Goal: Transaction & Acquisition: Purchase product/service

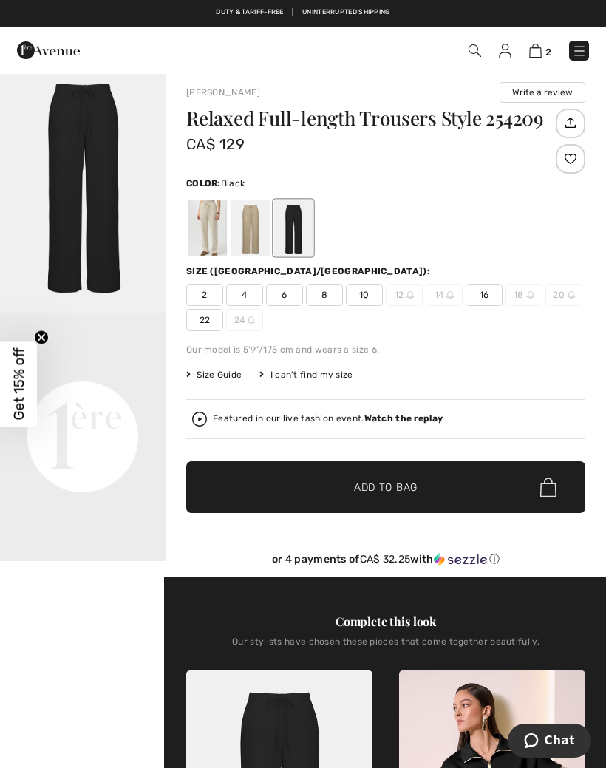
click at [355, 299] on span "10" at bounding box center [364, 295] width 37 height 22
click at [436, 494] on span "✔ Added to Bag Add to Bag" at bounding box center [385, 487] width 399 height 52
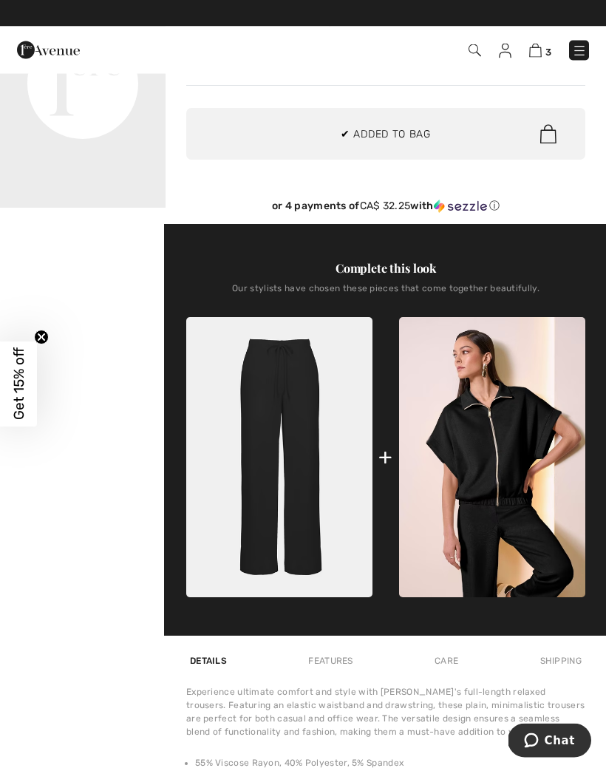
scroll to position [361, 0]
click at [498, 477] on img at bounding box center [492, 457] width 186 height 280
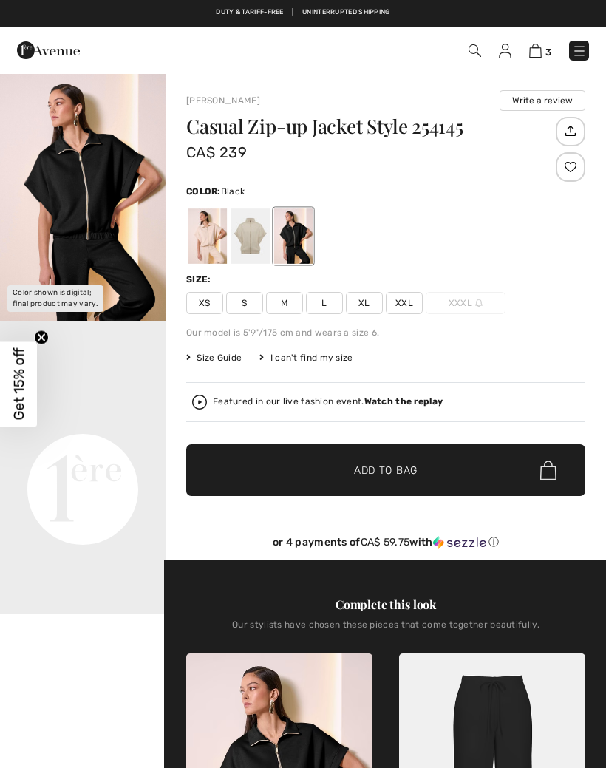
checkbox input "true"
click at [282, 301] on span "M" at bounding box center [284, 303] width 37 height 22
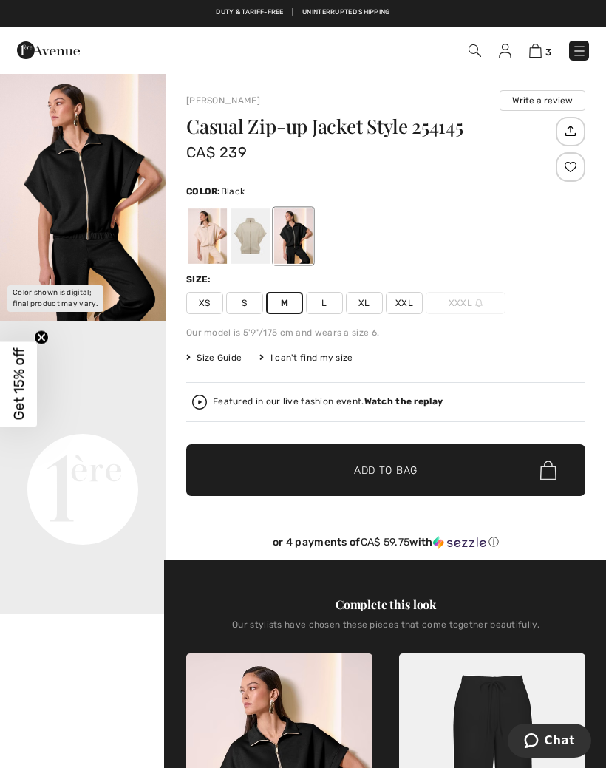
click at [410, 475] on span "Add to Bag" at bounding box center [386, 471] width 64 height 16
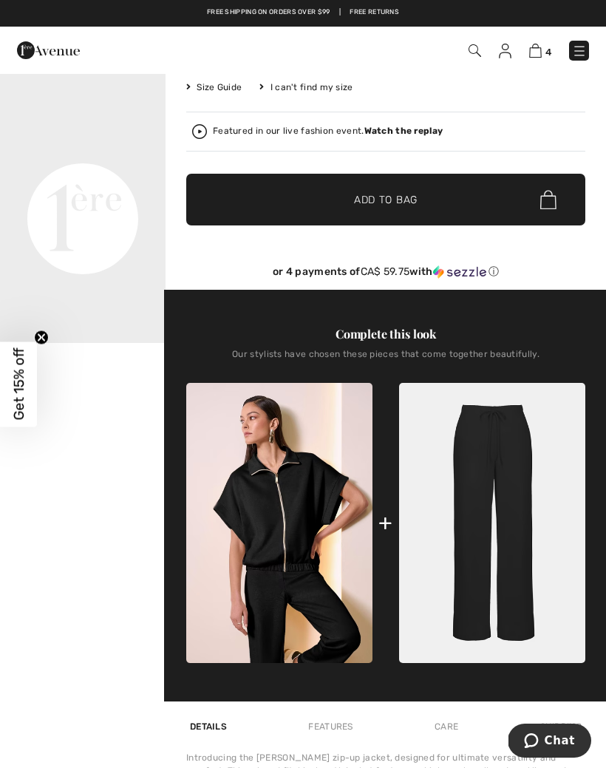
scroll to position [265, 0]
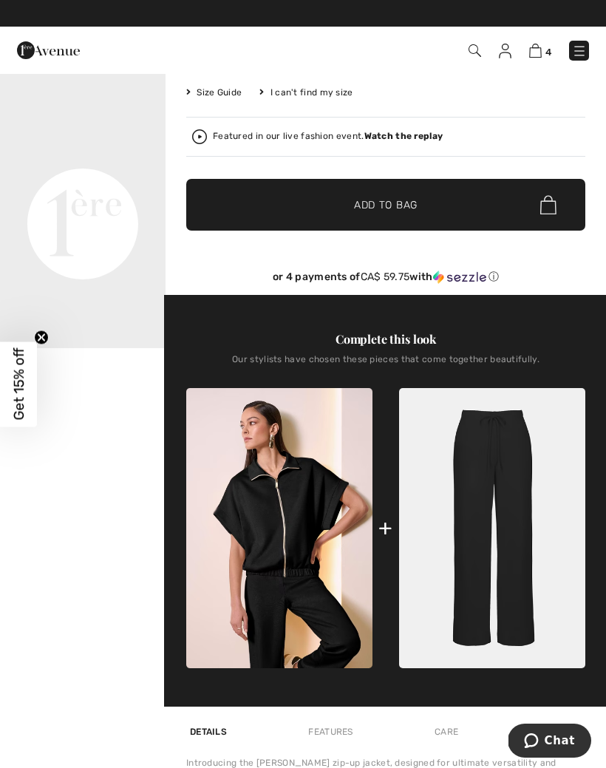
click at [103, 183] on video "Your browser does not support the video tag." at bounding box center [83, 141] width 166 height 83
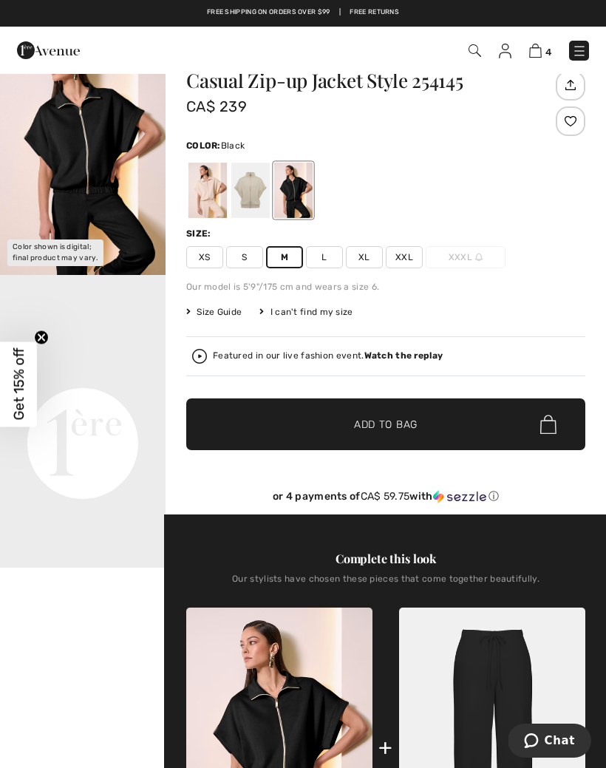
scroll to position [0, 0]
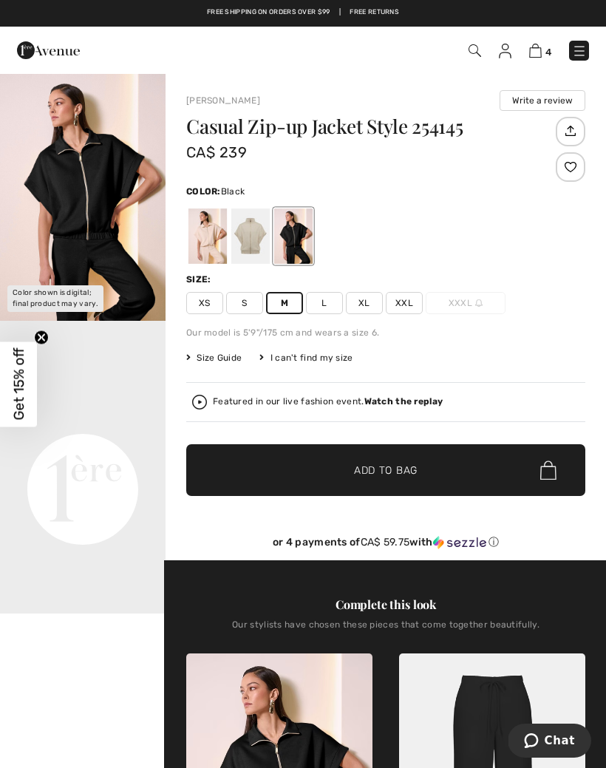
click at [92, 448] on video "Your browser does not support the video tag." at bounding box center [83, 406] width 166 height 83
click at [107, 448] on video "Your browser does not support the video tag." at bounding box center [83, 406] width 166 height 83
click at [208, 244] on div at bounding box center [207, 235] width 38 height 55
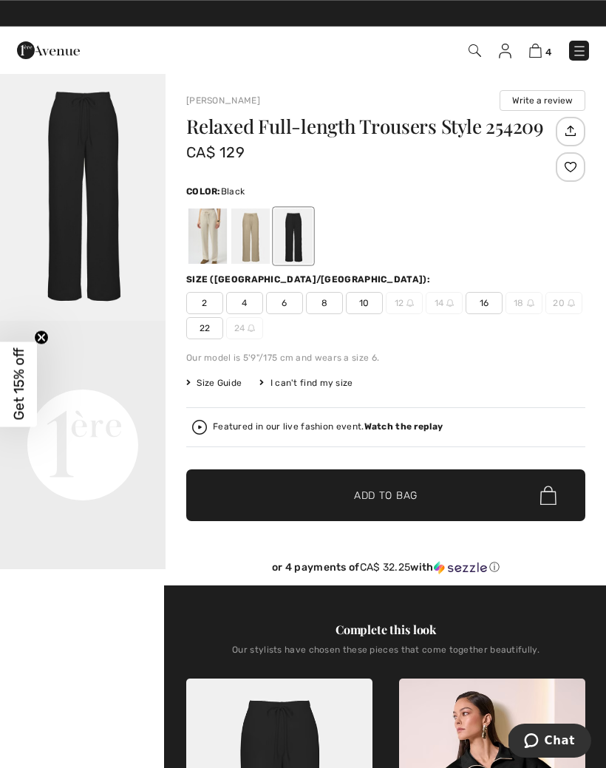
click at [87, 223] on img "1 / 1" at bounding box center [83, 196] width 166 height 248
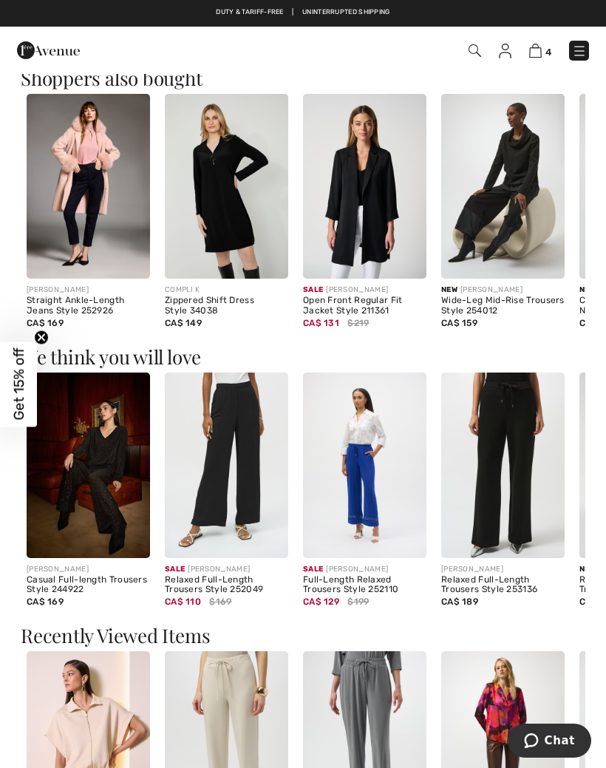
scroll to position [1304, 0]
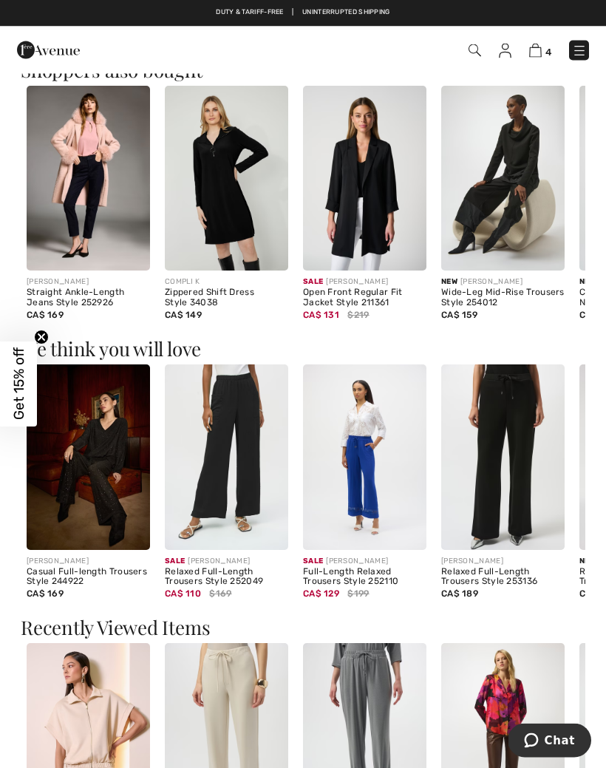
click at [95, 750] on img at bounding box center [88, 736] width 123 height 185
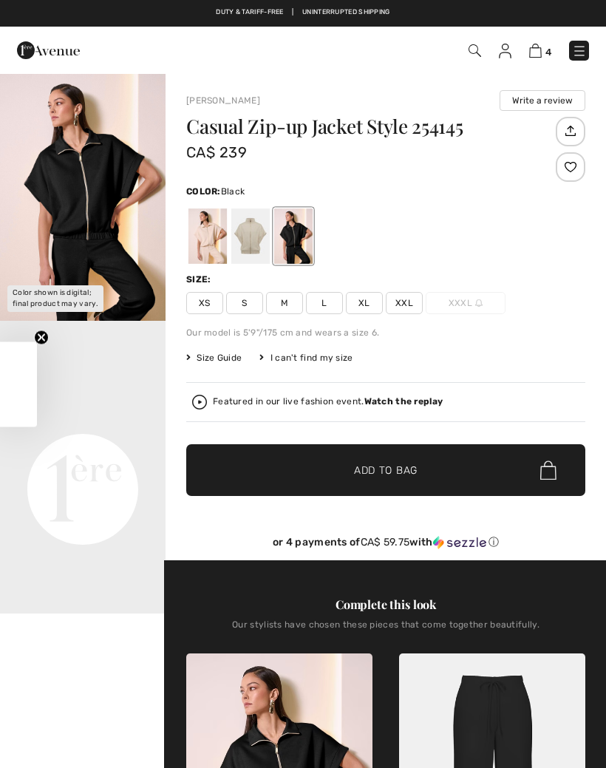
checkbox input "true"
click at [221, 246] on div at bounding box center [207, 235] width 38 height 55
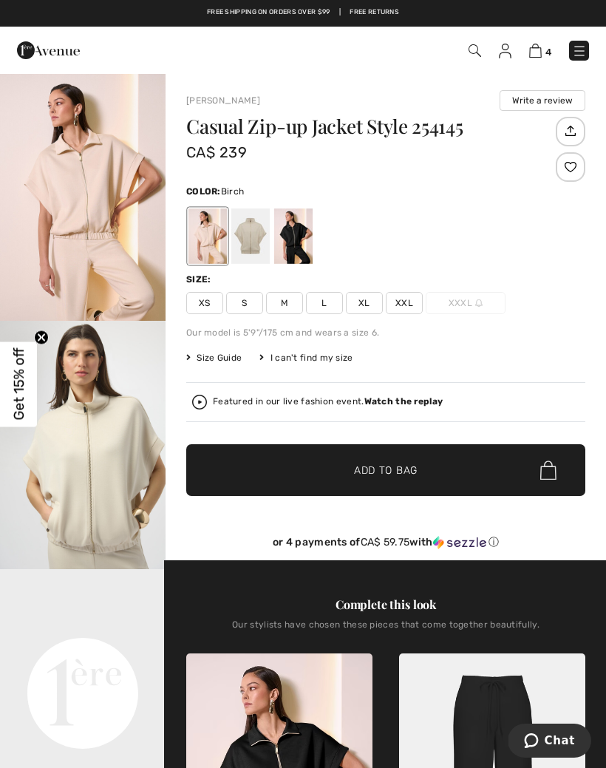
click at [276, 316] on div "Casual Zip-up Jacket Style 254145 CA$ 239 Color: Birch Birch Size: XS S M L XL …" at bounding box center [385, 338] width 399 height 443
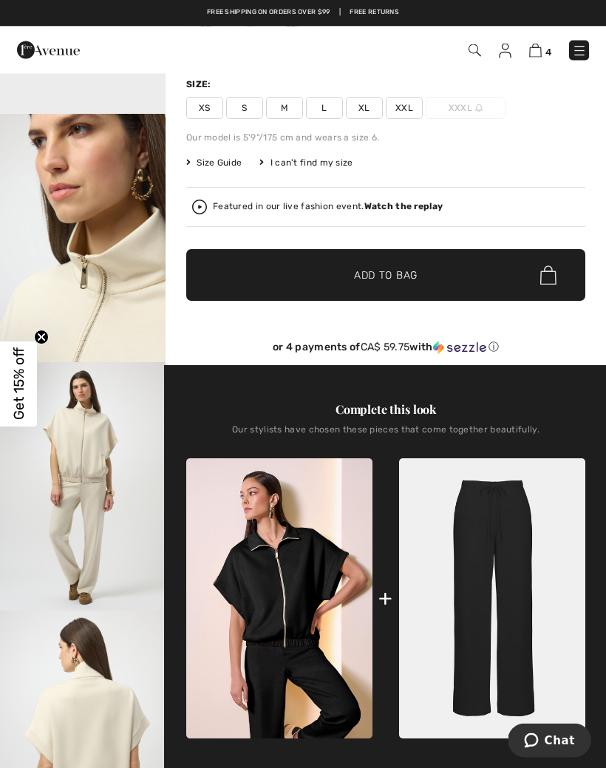
scroll to position [195, 0]
click at [479, 607] on img at bounding box center [492, 598] width 186 height 280
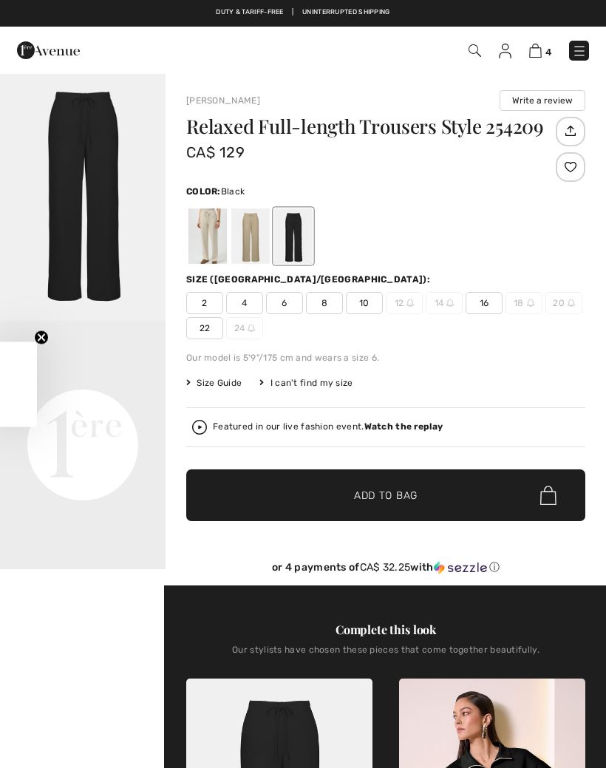
checkbox input "true"
click at [247, 241] on div at bounding box center [250, 235] width 38 height 55
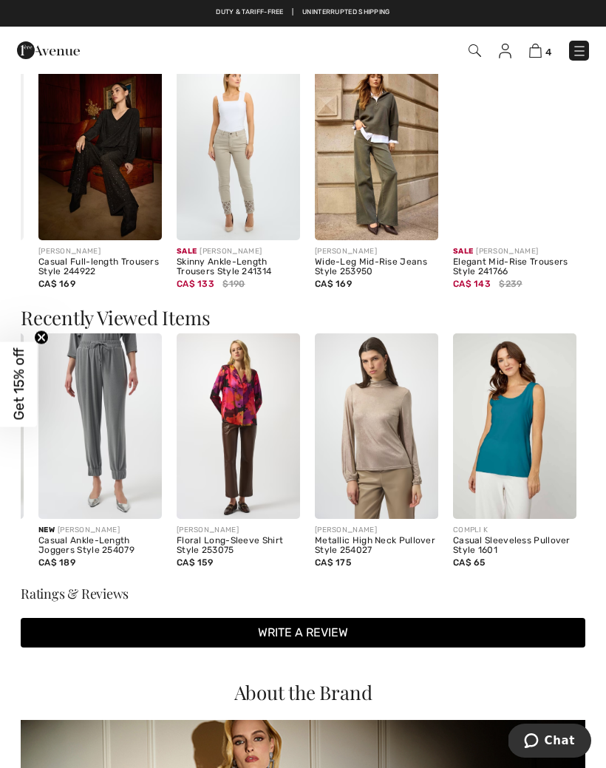
scroll to position [0, 265]
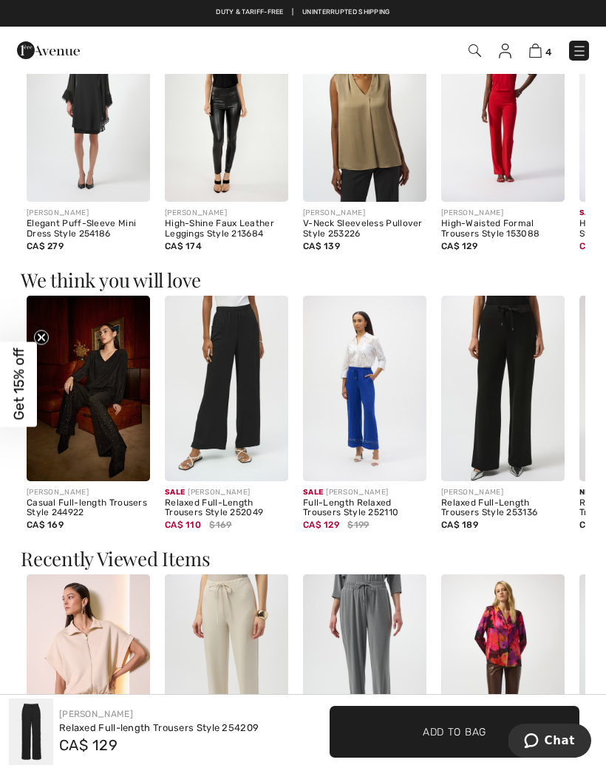
click at [474, 55] on img at bounding box center [474, 50] width 13 height 13
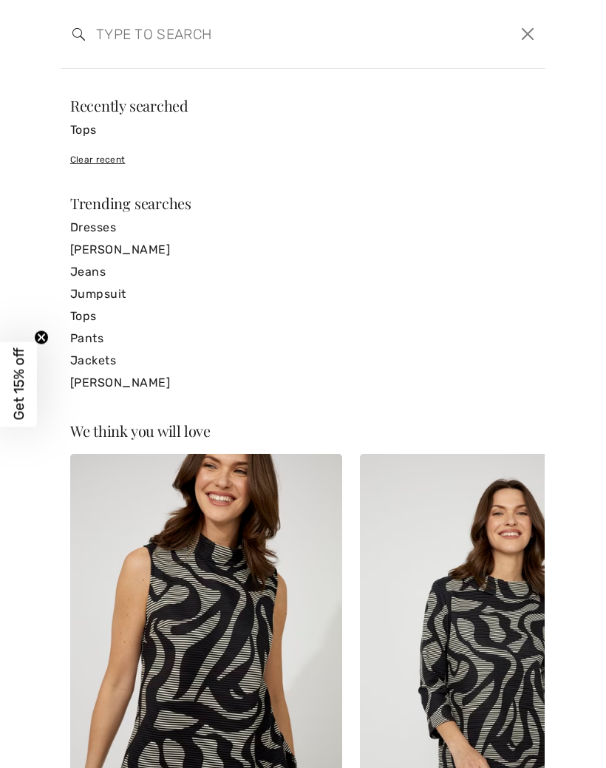
click at [107, 223] on link "Dresses" at bounding box center [303, 228] width 466 height 22
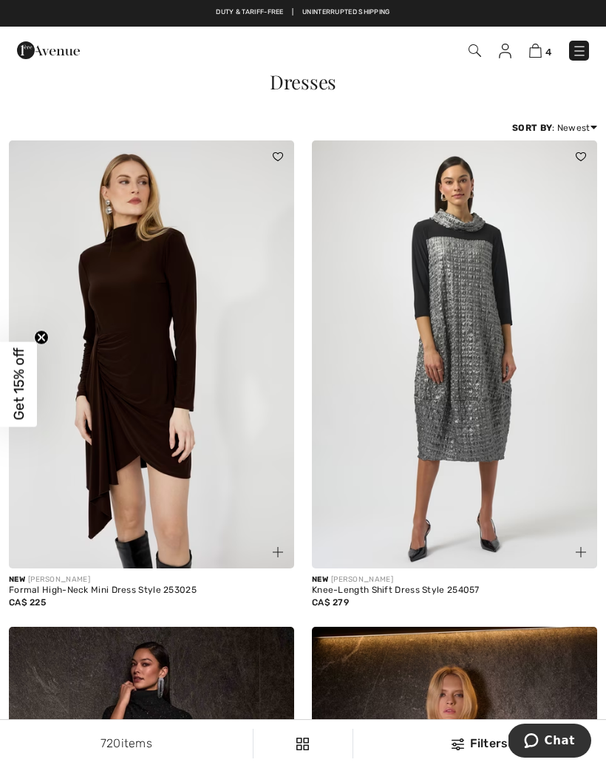
click at [533, 31] on div "4 Checkout" at bounding box center [303, 50] width 606 height 47
click at [466, 56] on span at bounding box center [473, 50] width 15 height 18
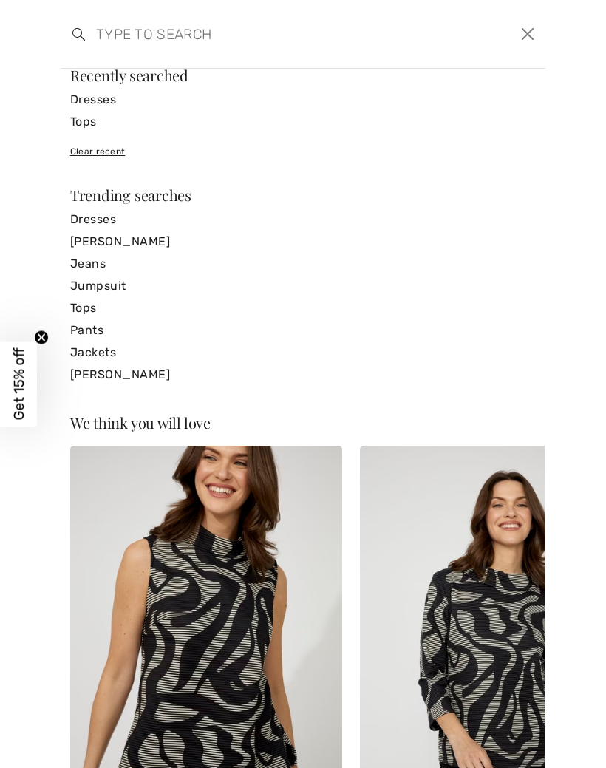
scroll to position [41, 0]
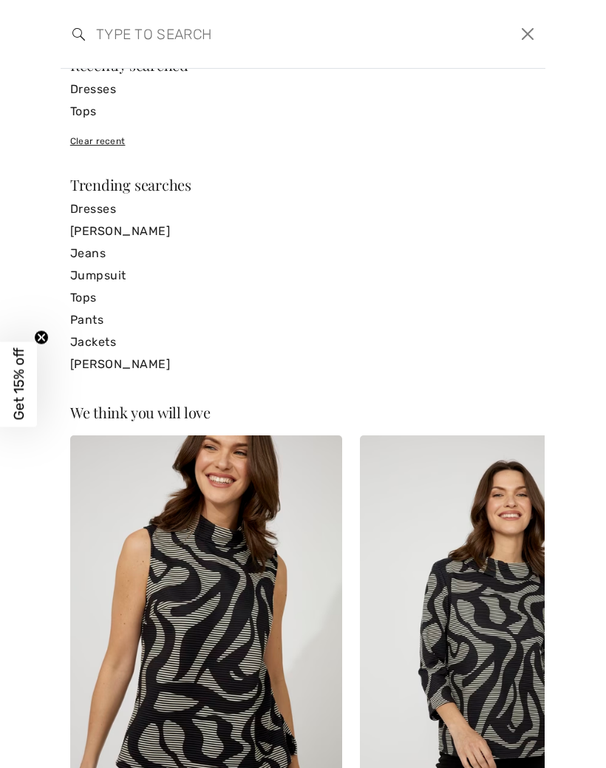
click at [98, 203] on link "Dresses" at bounding box center [303, 209] width 466 height 22
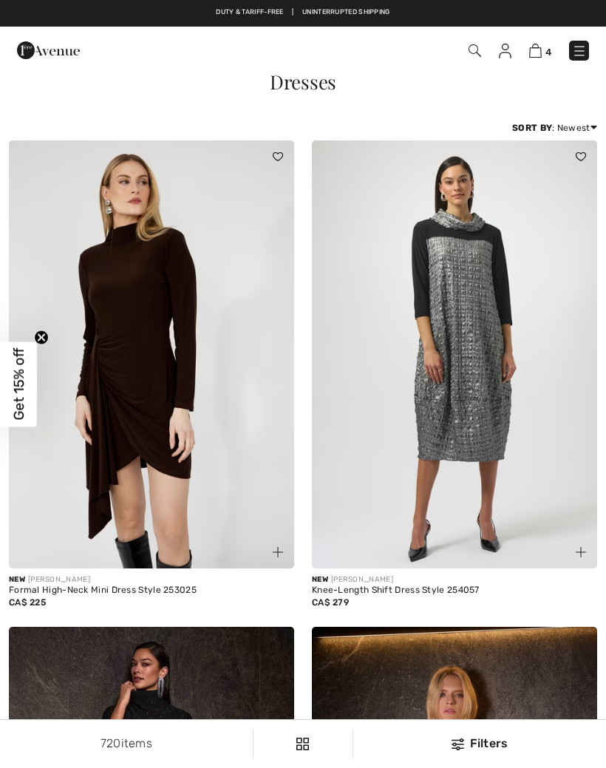
checkbox input "true"
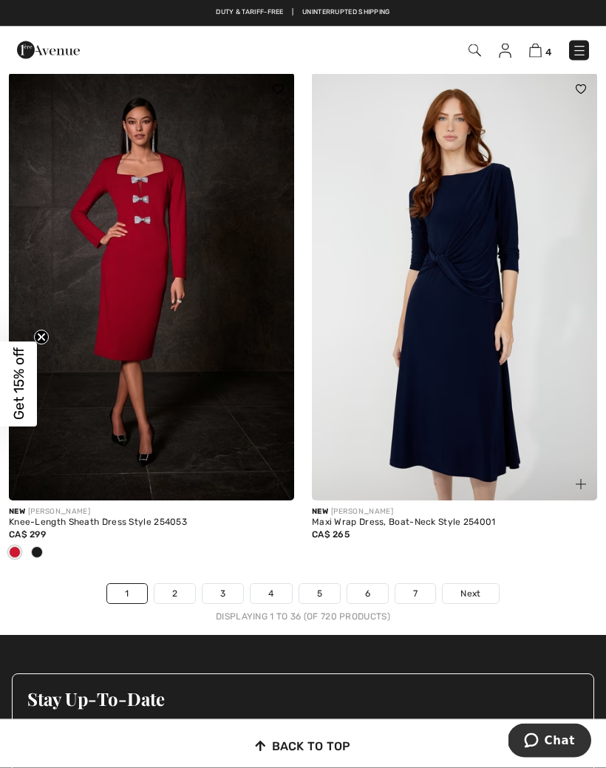
scroll to position [8898, 0]
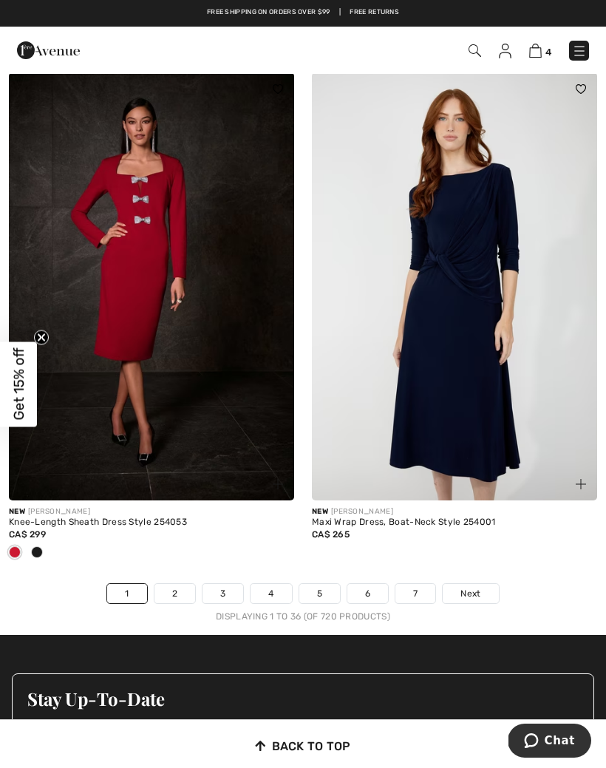
click at [173, 584] on link "2" at bounding box center [174, 593] width 41 height 19
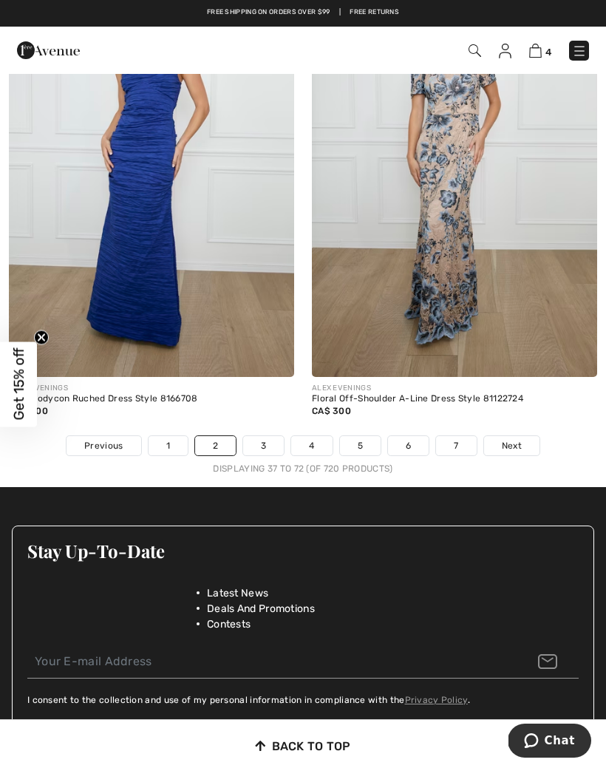
scroll to position [8850, 0]
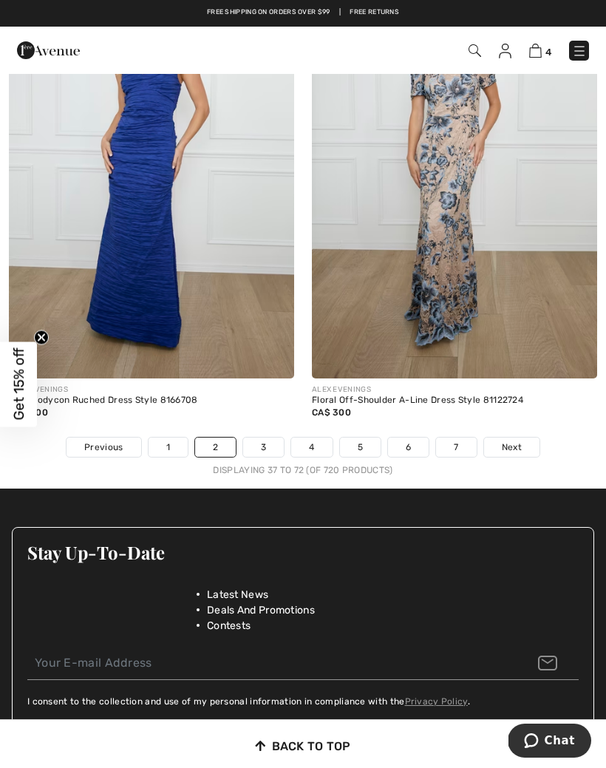
click at [257, 437] on link "3" at bounding box center [263, 446] width 41 height 19
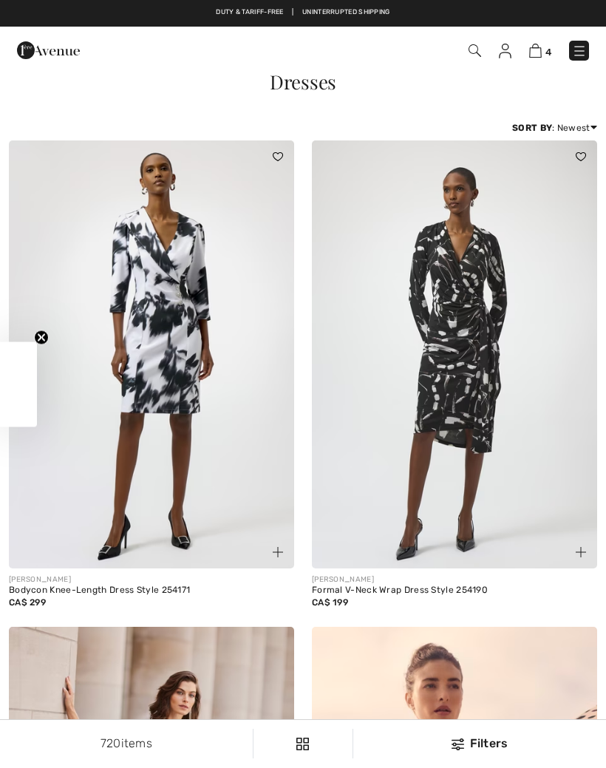
checkbox input "true"
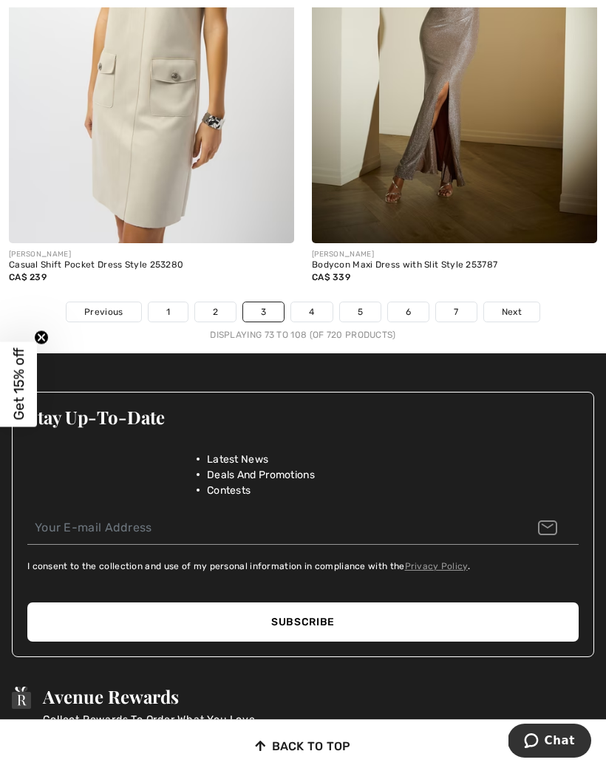
scroll to position [9034, 0]
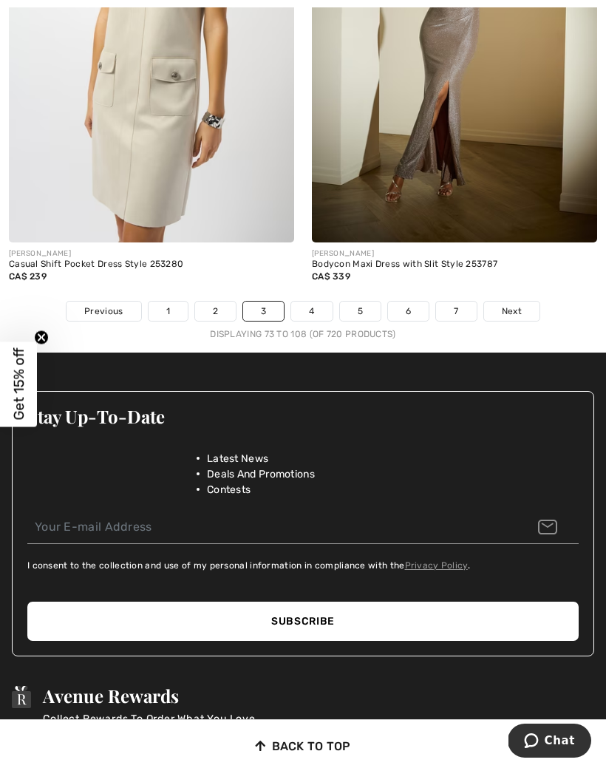
click at [304, 301] on link "4" at bounding box center [311, 310] width 41 height 19
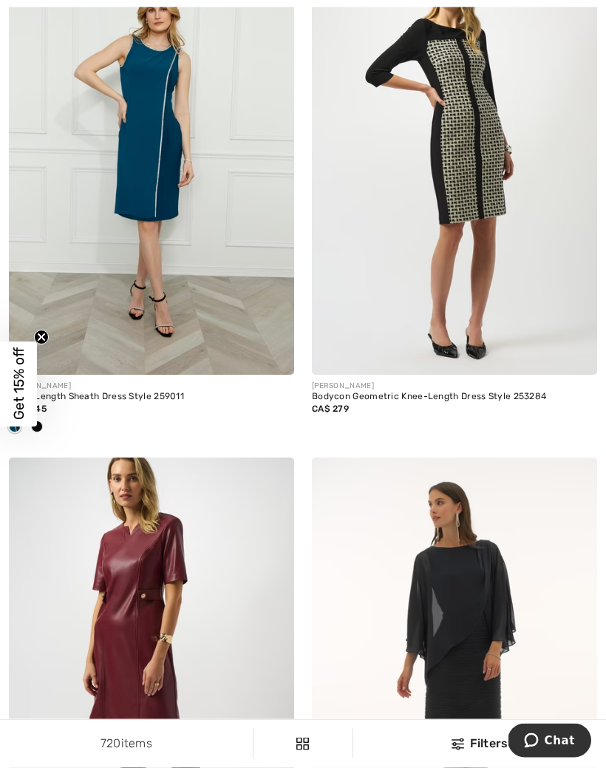
scroll to position [8004, 0]
click at [219, 287] on img at bounding box center [151, 161] width 285 height 428
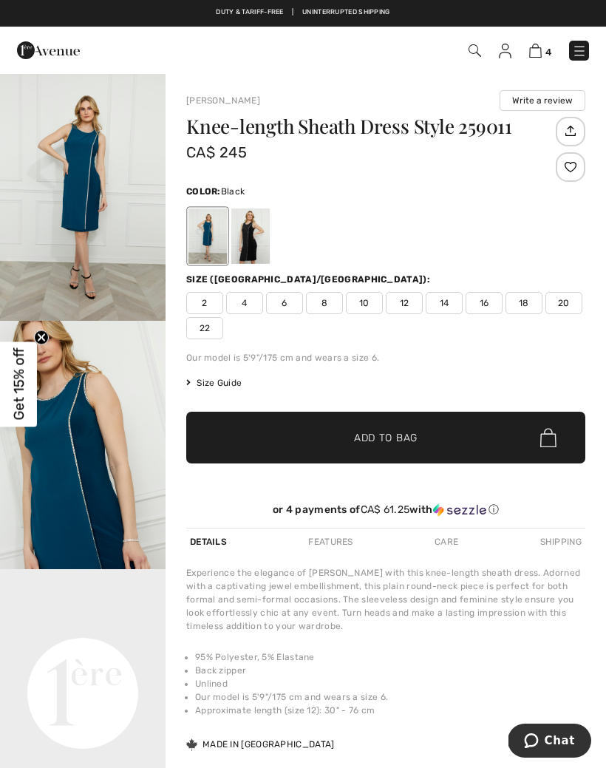
click at [253, 237] on div at bounding box center [250, 235] width 38 height 55
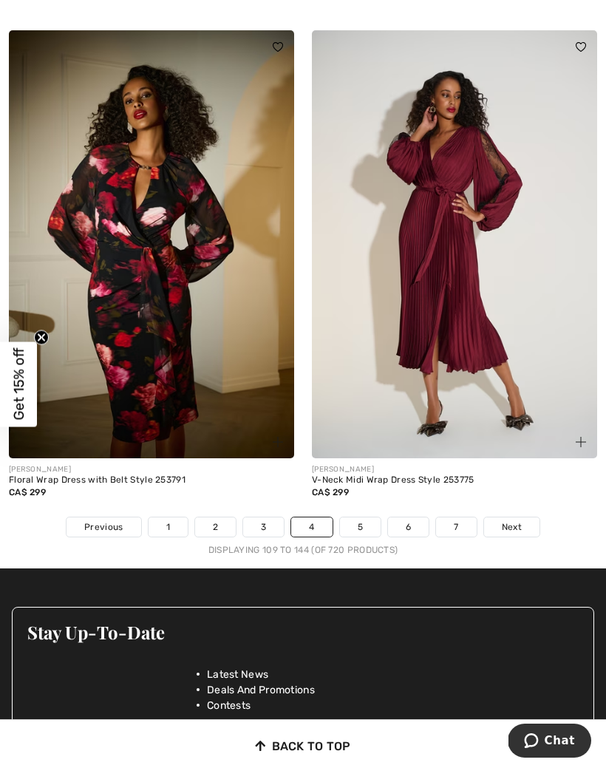
scroll to position [8944, 0]
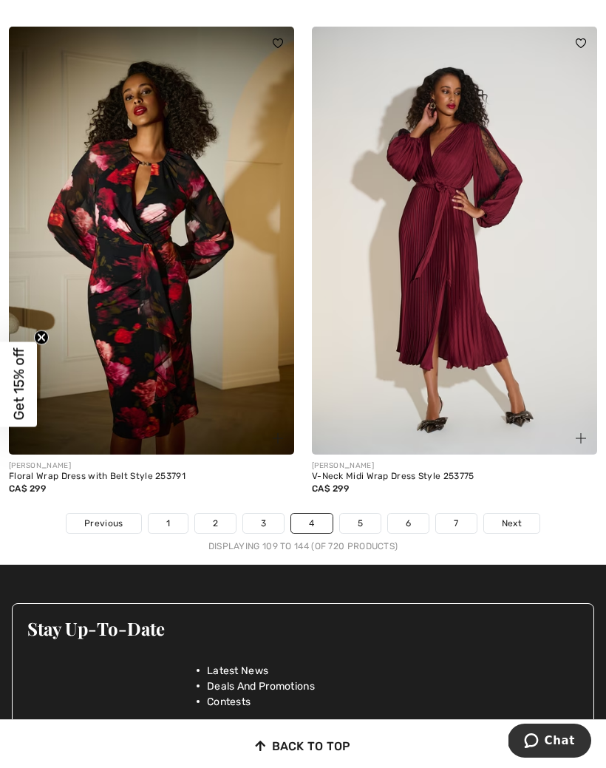
click at [359, 514] on link "5" at bounding box center [360, 523] width 41 height 19
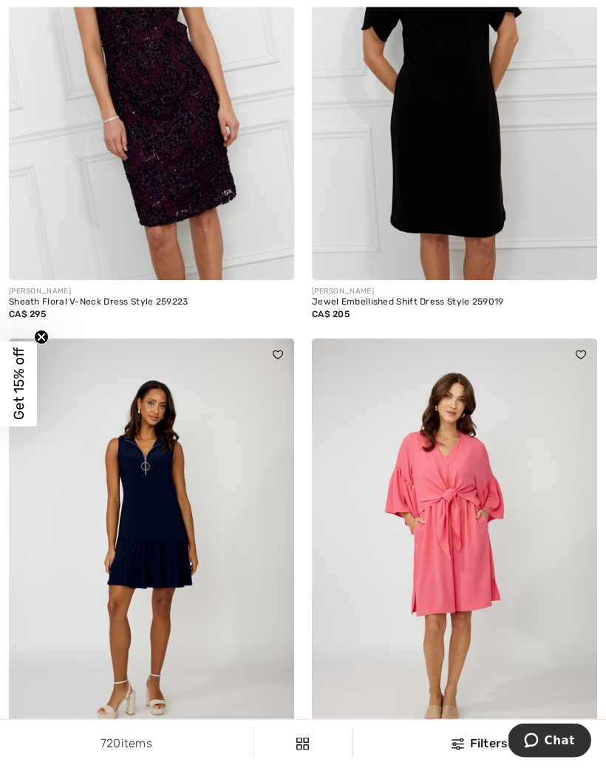
scroll to position [7514, 0]
